Goal: Transaction & Acquisition: Book appointment/travel/reservation

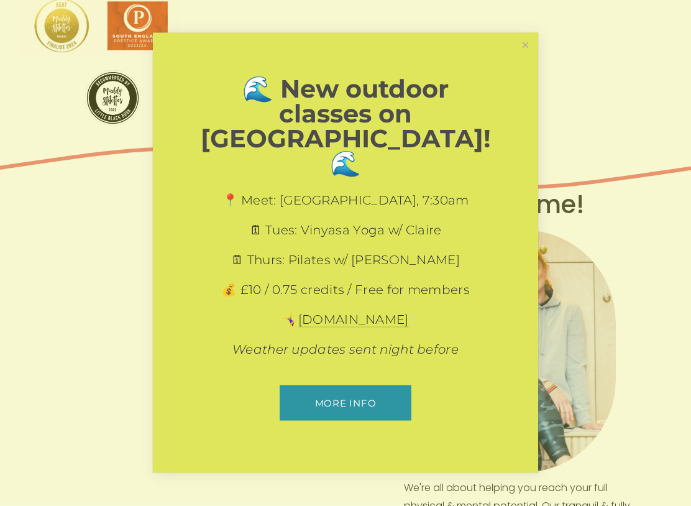
scroll to position [258, 0]
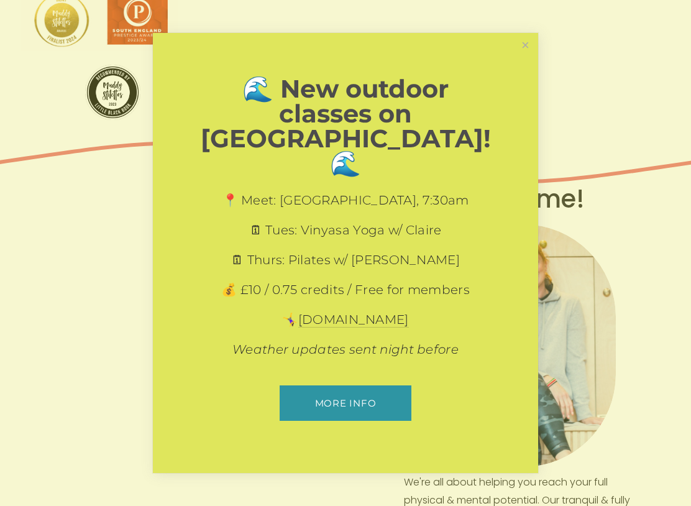
click at [526, 52] on link "Close" at bounding box center [525, 46] width 22 height 22
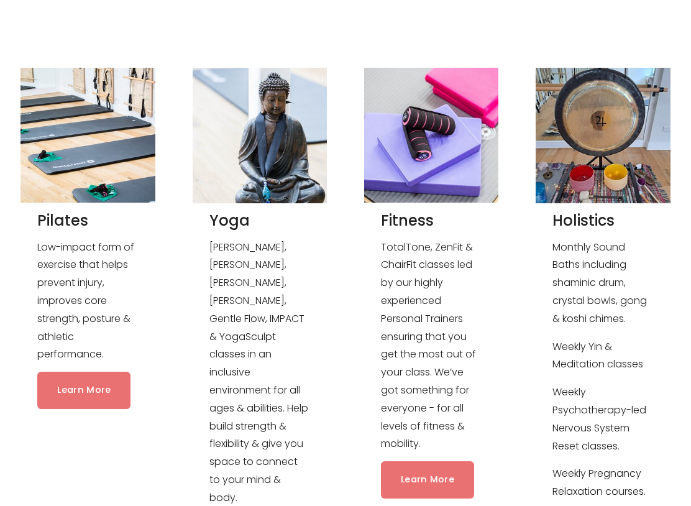
scroll to position [1047, 0]
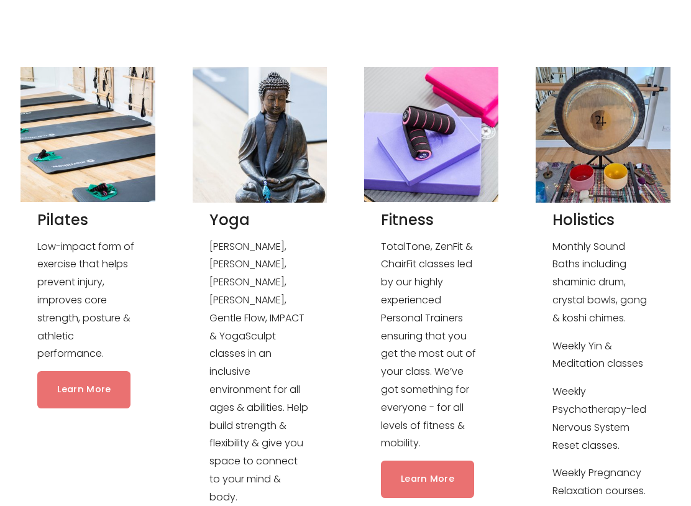
click at [64, 392] on link "Learn More" at bounding box center [83, 389] width 93 height 37
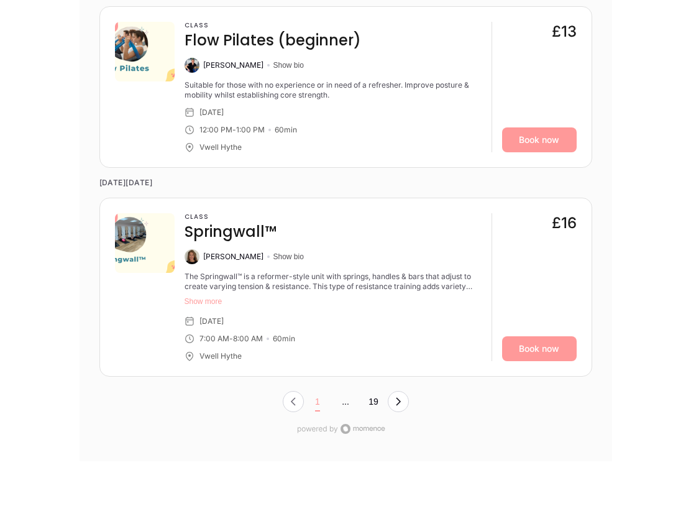
scroll to position [4514, 0]
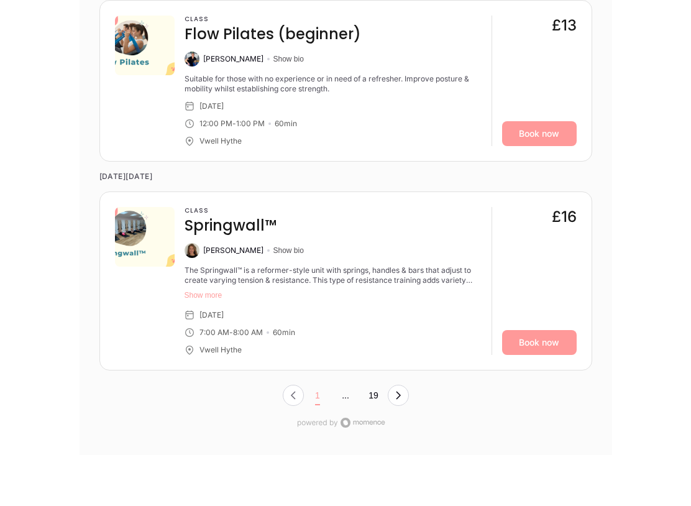
click at [397, 392] on icon "Next Page, Page 0" at bounding box center [398, 396] width 5 height 8
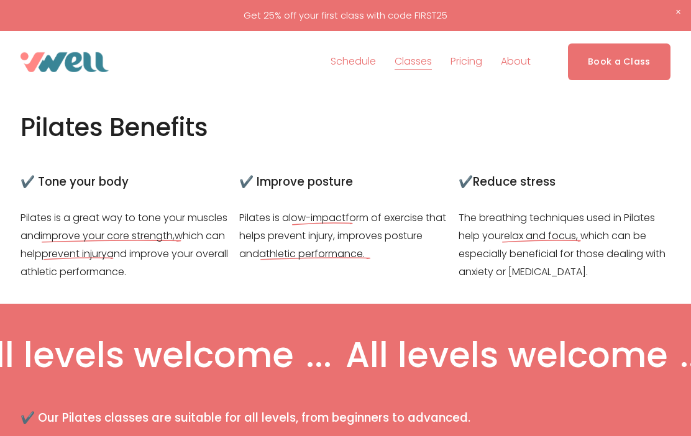
scroll to position [244, 0]
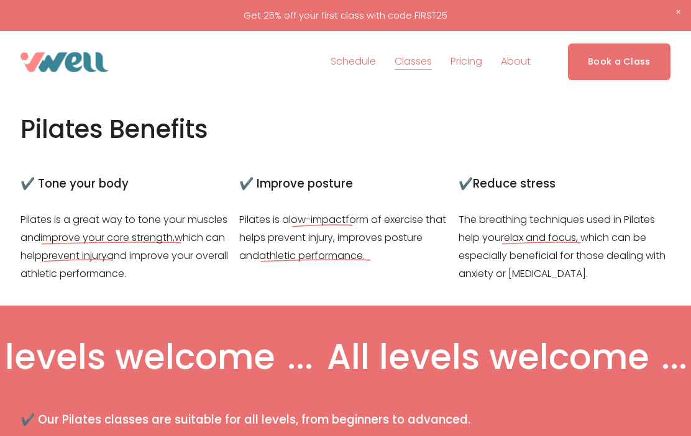
click at [351, 61] on link "Schedule" at bounding box center [352, 62] width 45 height 20
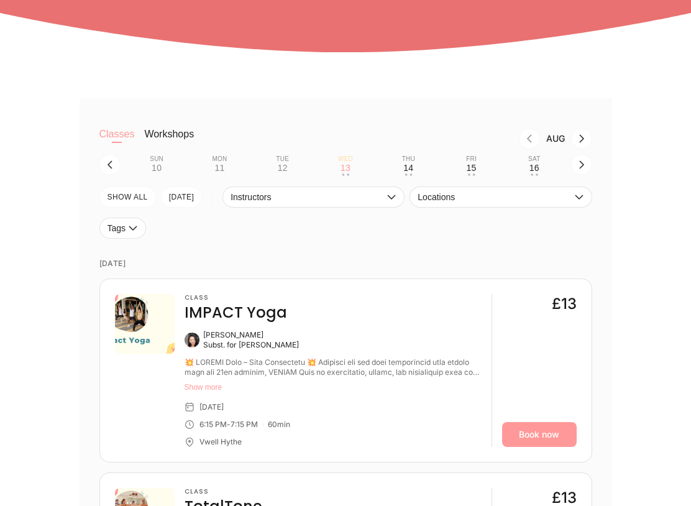
scroll to position [226, 0]
click at [175, 193] on button "TODAY" at bounding box center [182, 196] width 42 height 21
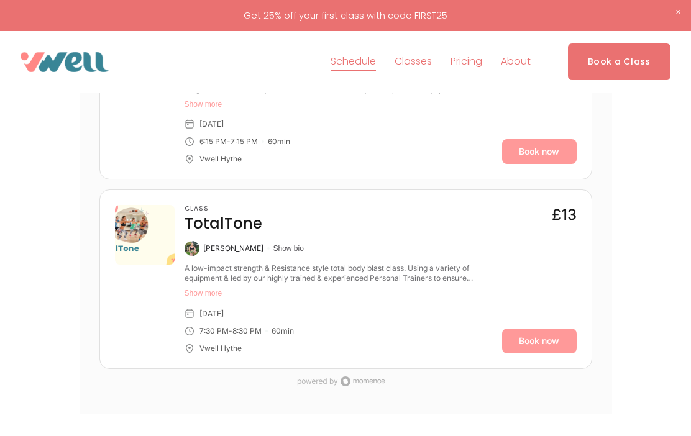
scroll to position [478, 0]
click at [471, 62] on link "Pricing" at bounding box center [466, 62] width 32 height 20
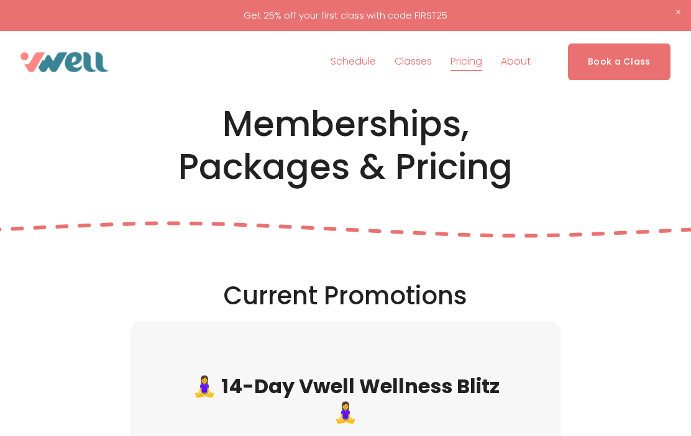
scroll to position [35, 0]
